Goal: Task Accomplishment & Management: Manage account settings

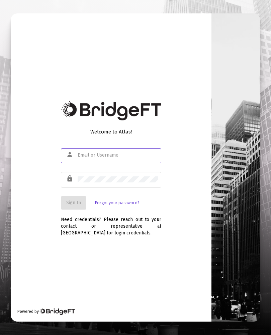
click at [81, 158] on input "text" at bounding box center [118, 154] width 80 height 5
type input "[EMAIL_ADDRESS][DOMAIN_NAME]"
click at [72, 184] on div "lock" at bounding box center [71, 178] width 13 height 11
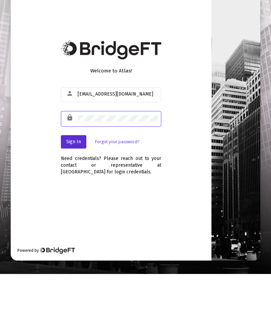
click at [78, 200] on span "Sign In" at bounding box center [73, 203] width 15 height 6
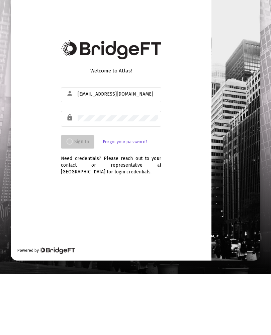
scroll to position [12, 0]
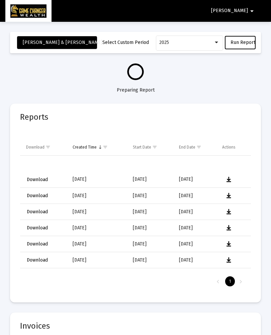
select select "View all"
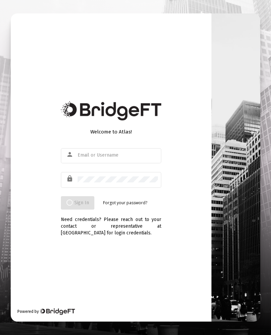
scroll to position [12, 0]
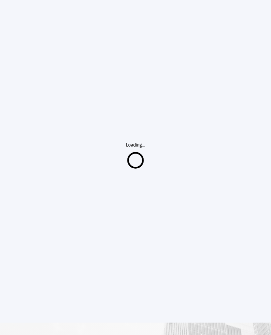
select select "View all"
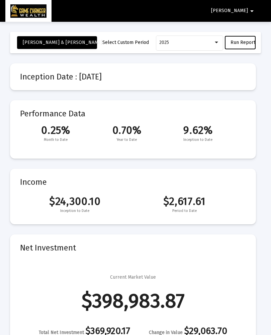
click at [252, 8] on mat-icon "arrow_drop_down" at bounding box center [252, 10] width 8 height 13
click at [256, 31] on button "Logout" at bounding box center [247, 28] width 38 height 16
